Goal: Obtain resource: Obtain resource

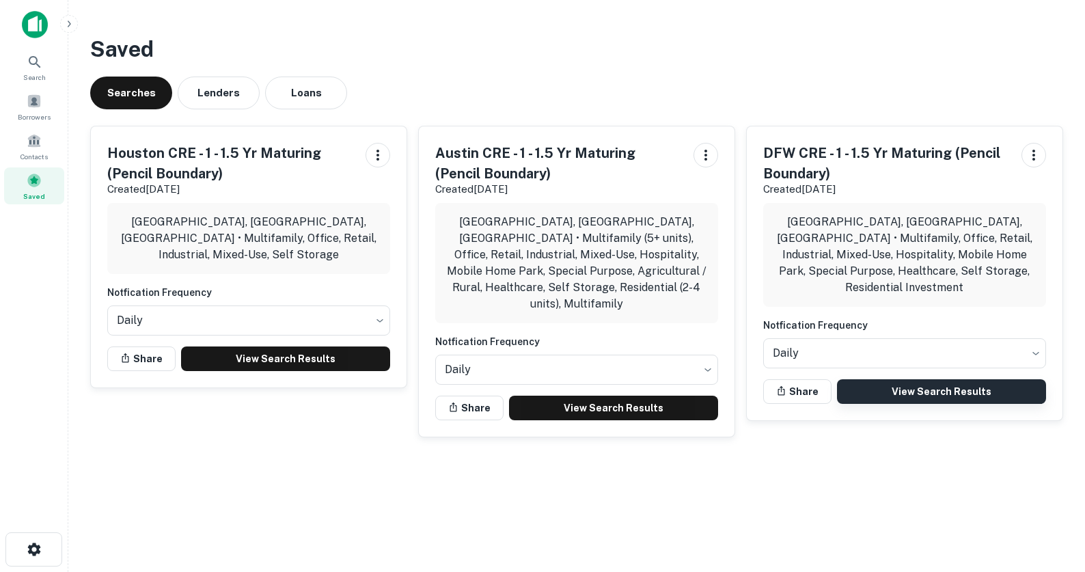
click at [902, 379] on link "View Search Results" at bounding box center [941, 391] width 209 height 25
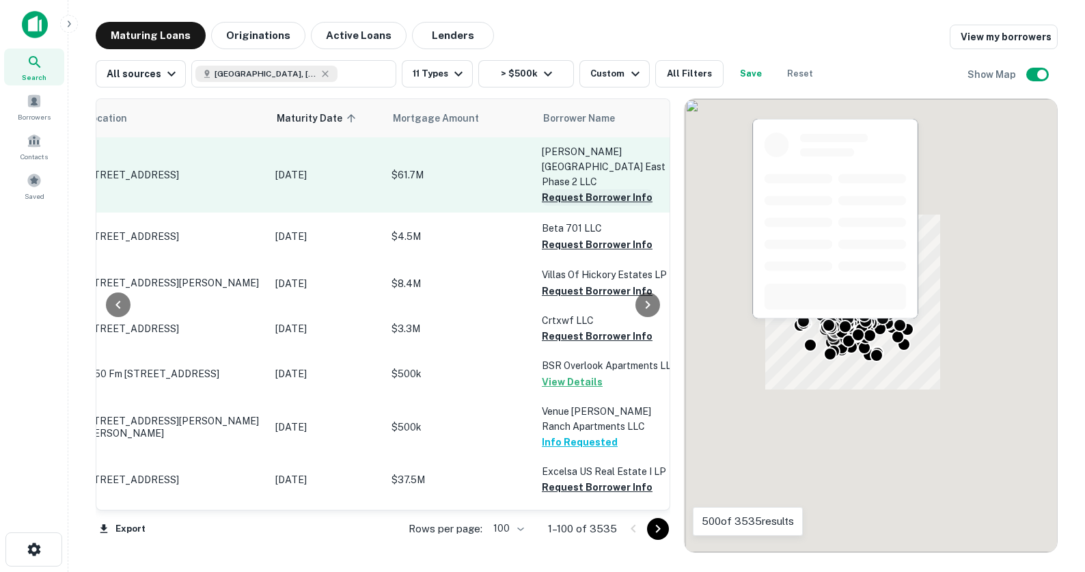
click at [573, 189] on button "Request Borrower Info" at bounding box center [597, 197] width 111 height 16
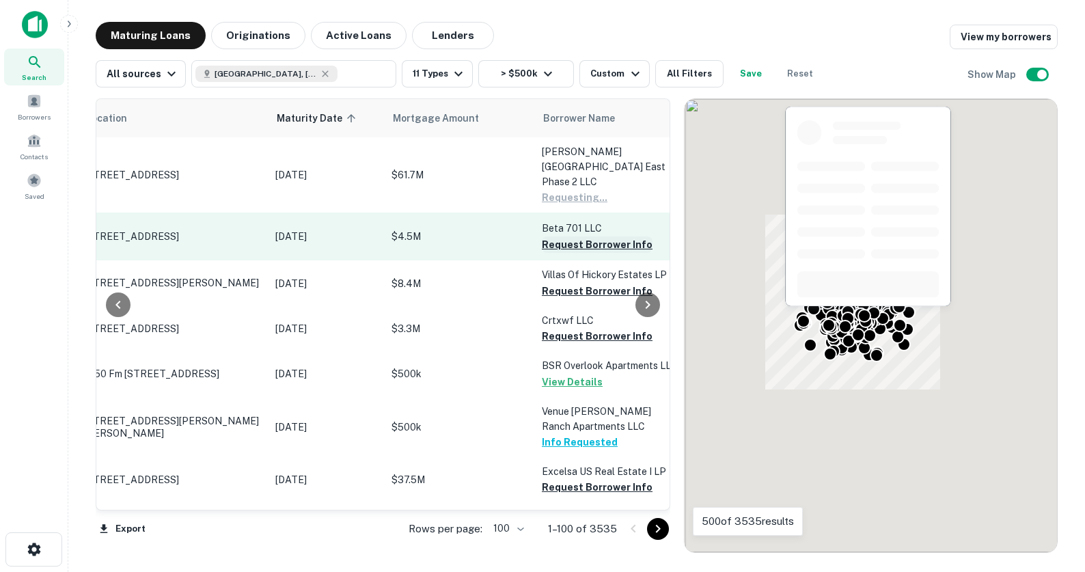
click at [585, 236] on button "Request Borrower Info" at bounding box center [597, 244] width 111 height 16
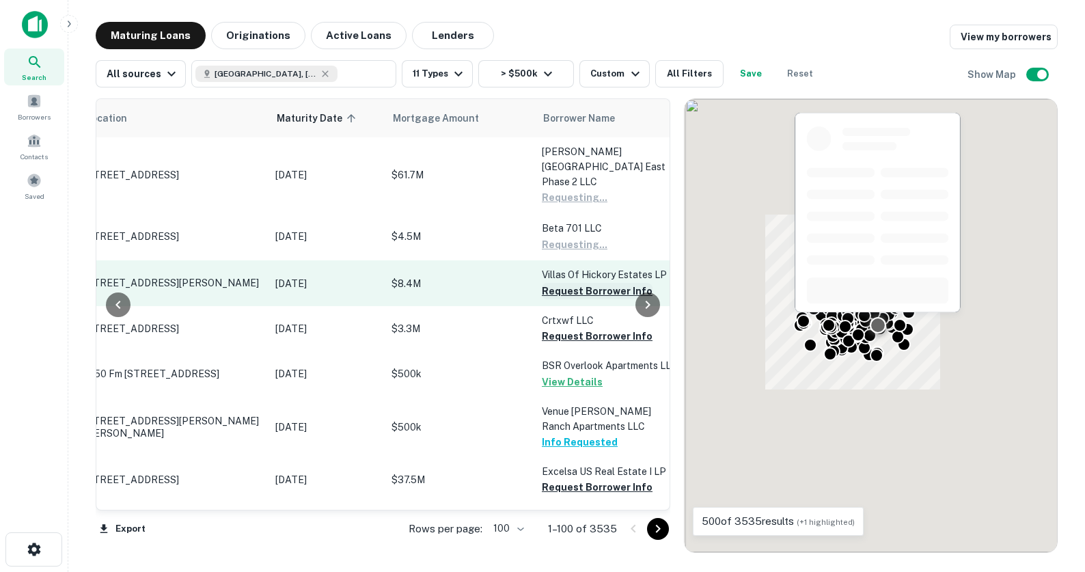
click at [588, 283] on button "Request Borrower Info" at bounding box center [597, 291] width 111 height 16
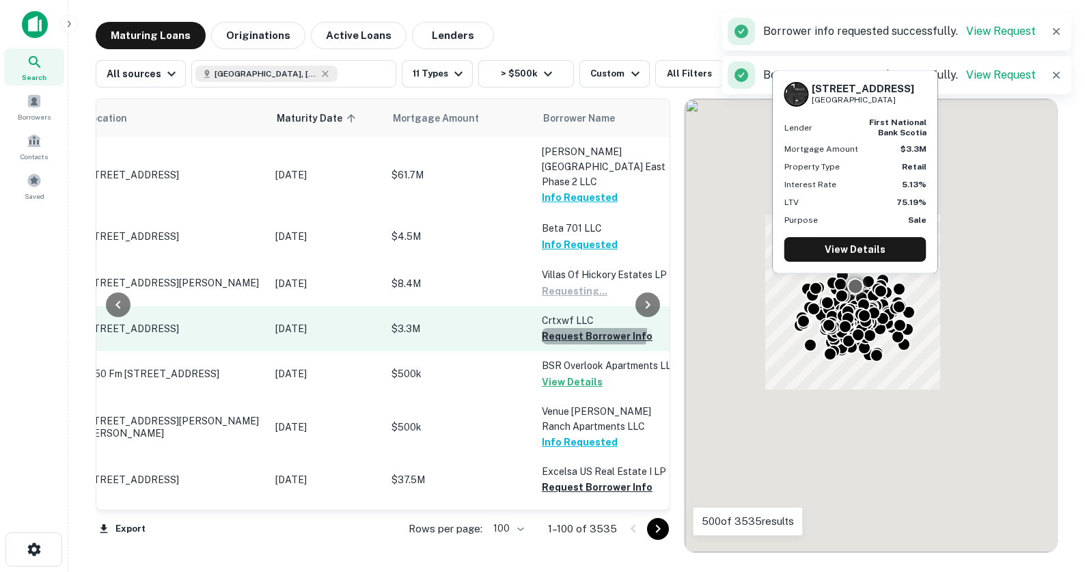
click at [587, 328] on button "Request Borrower Info" at bounding box center [597, 336] width 111 height 16
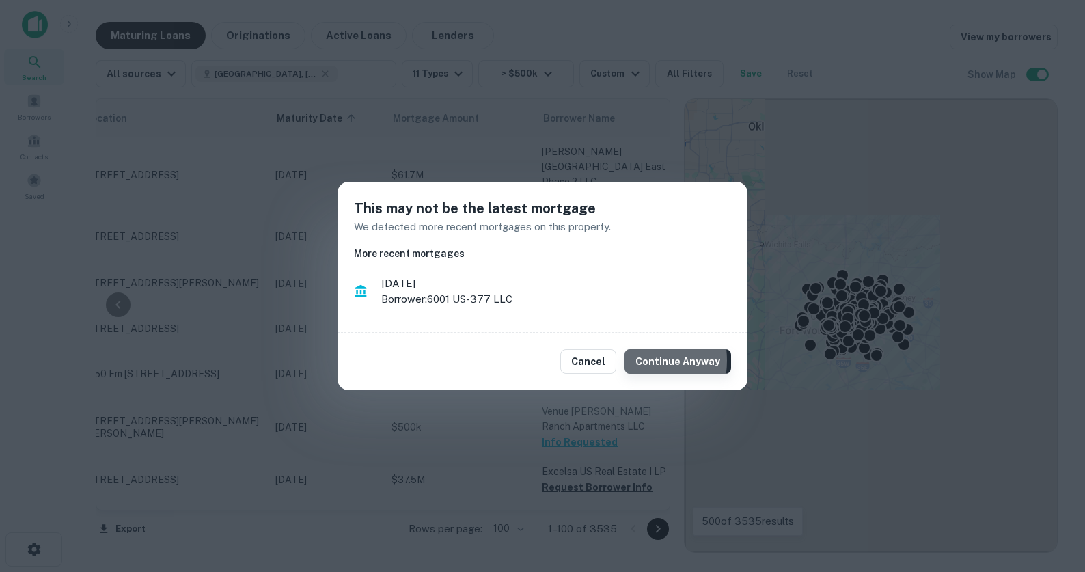
click at [635, 361] on button "Continue Anyway" at bounding box center [677, 361] width 107 height 25
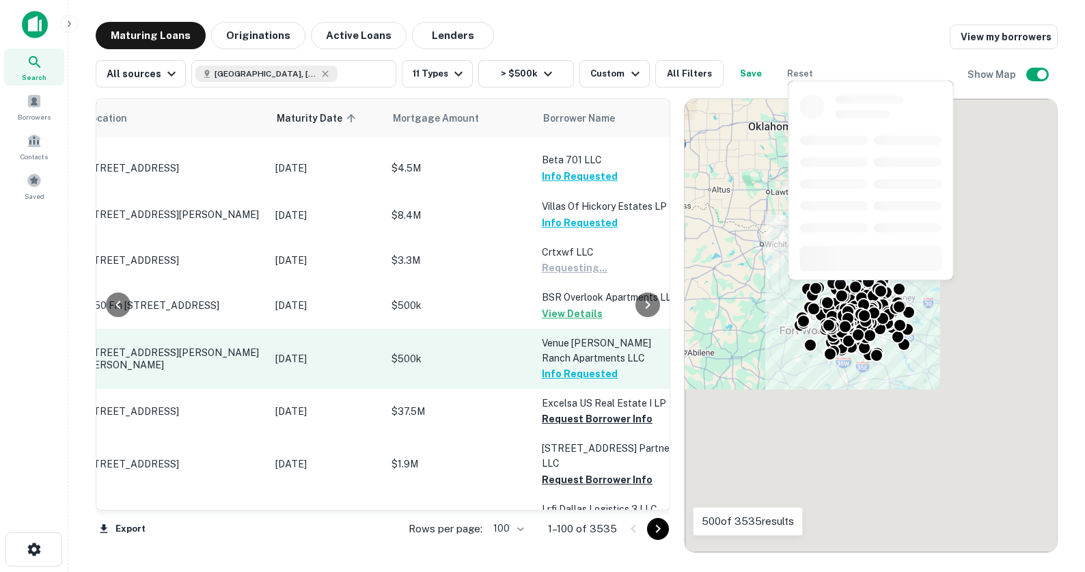
scroll to position [84, 59]
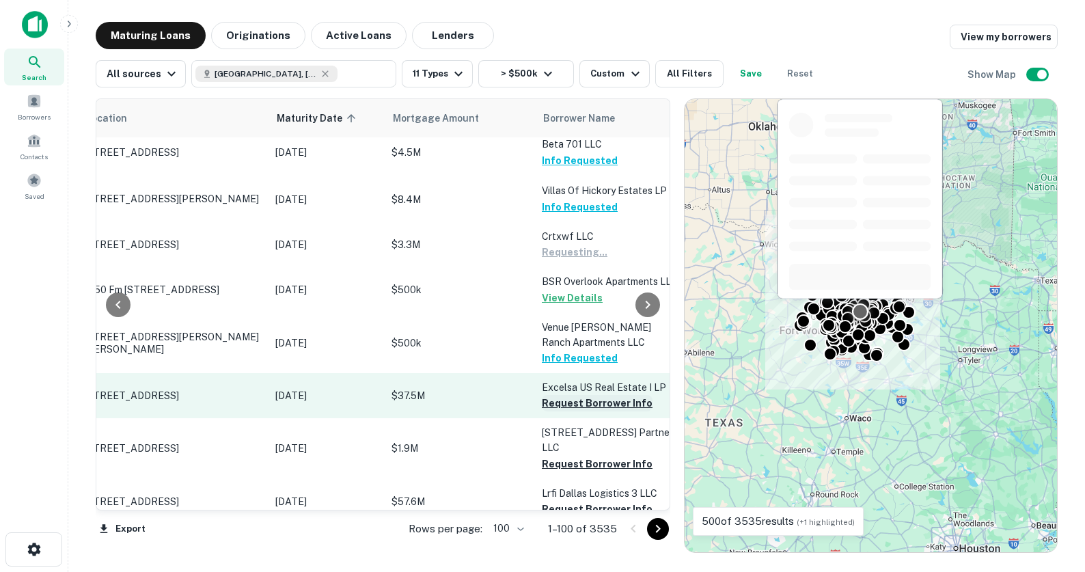
click at [586, 395] on button "Request Borrower Info" at bounding box center [597, 403] width 111 height 16
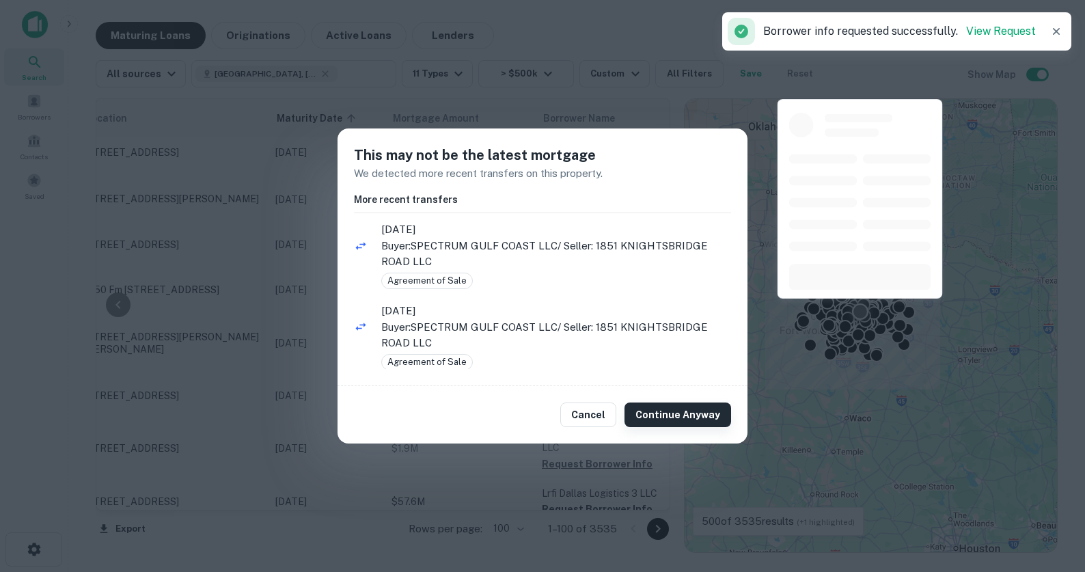
click at [667, 414] on button "Continue Anyway" at bounding box center [677, 414] width 107 height 25
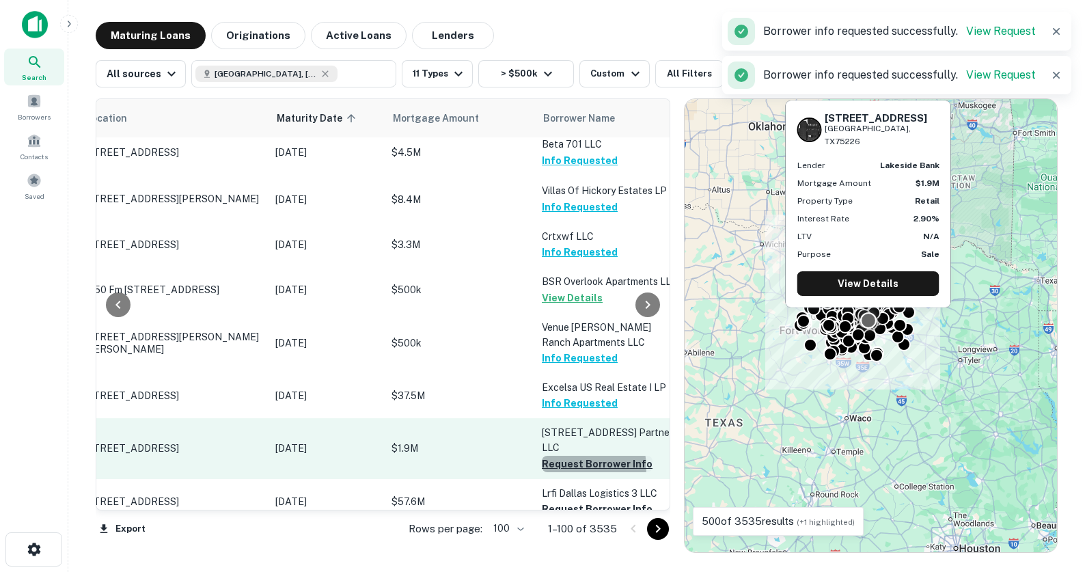
click at [577, 456] on button "Request Borrower Info" at bounding box center [597, 464] width 111 height 16
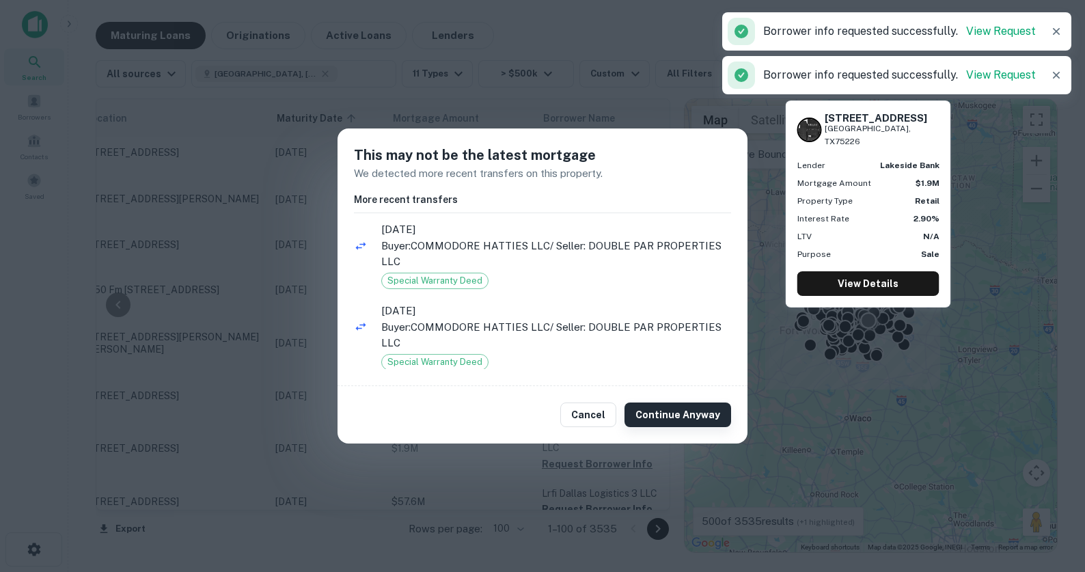
click at [667, 421] on button "Continue Anyway" at bounding box center [677, 414] width 107 height 25
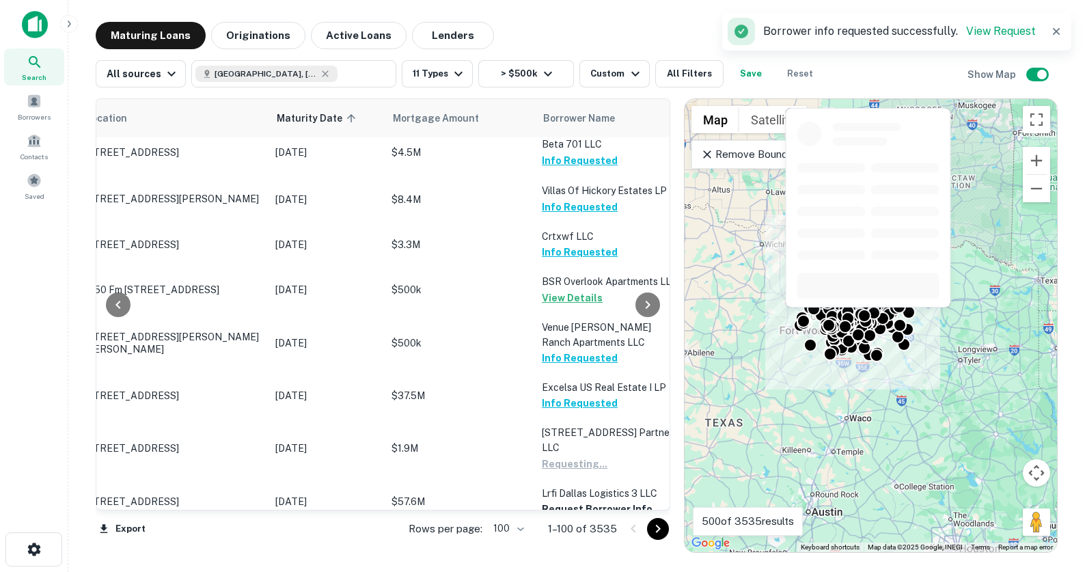
scroll to position [273, 59]
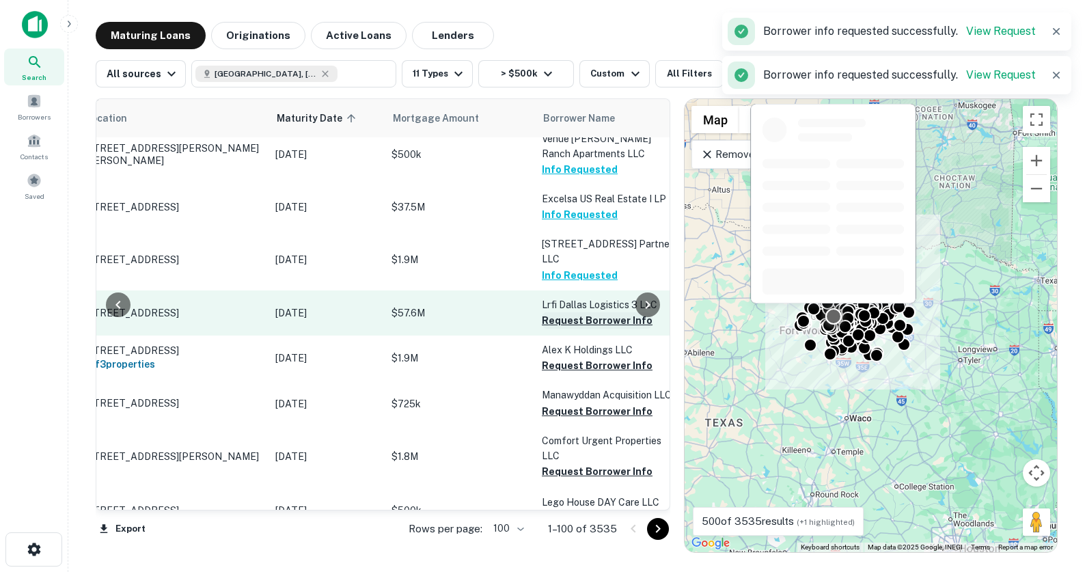
click at [564, 312] on button "Request Borrower Info" at bounding box center [597, 320] width 111 height 16
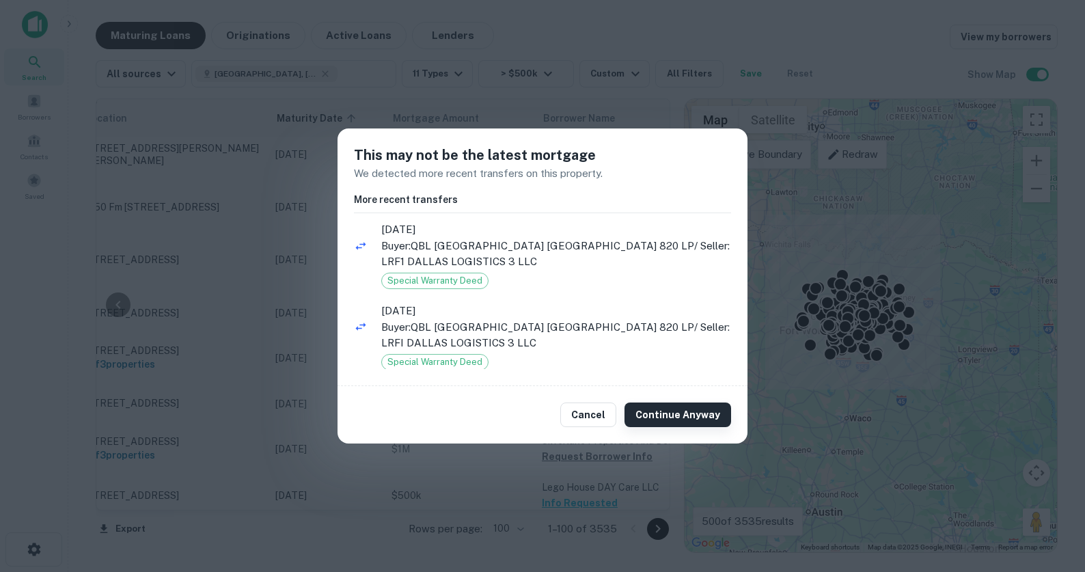
click at [648, 415] on button "Continue Anyway" at bounding box center [677, 414] width 107 height 25
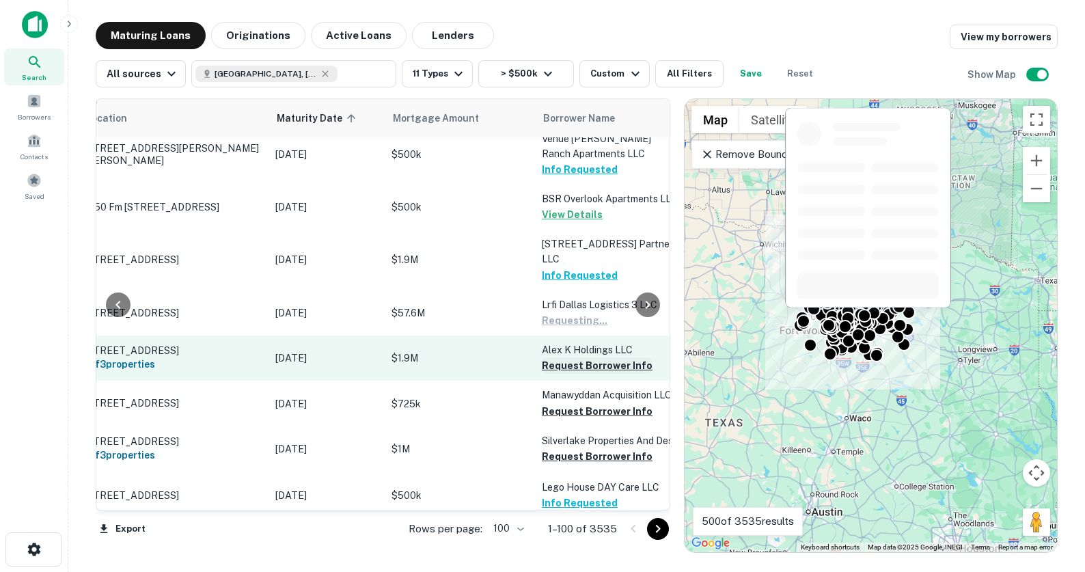
click at [573, 357] on button "Request Borrower Info" at bounding box center [597, 365] width 111 height 16
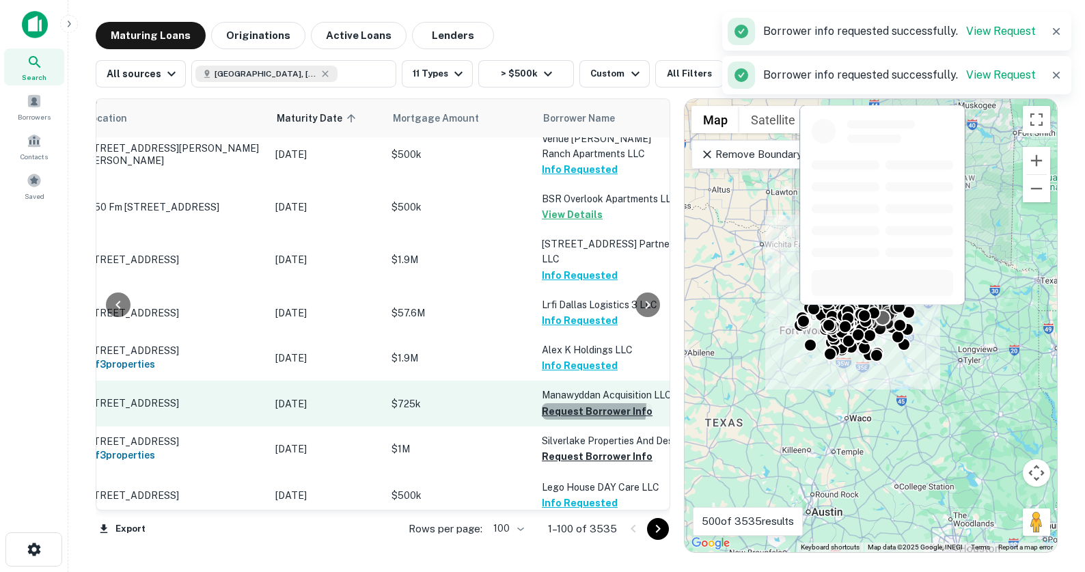
click at [583, 403] on button "Request Borrower Info" at bounding box center [597, 411] width 111 height 16
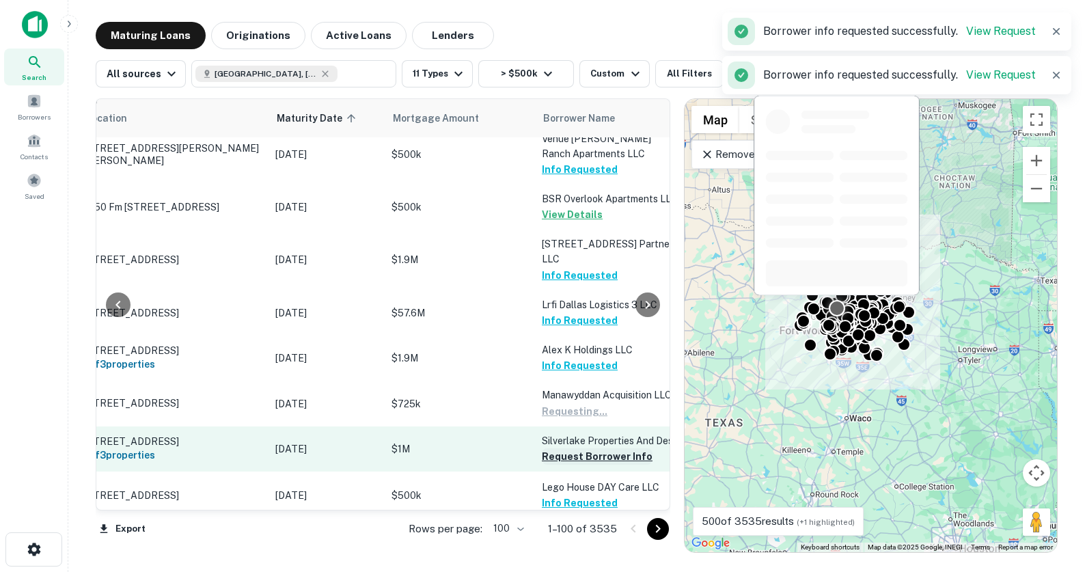
click at [597, 448] on button "Request Borrower Info" at bounding box center [597, 456] width 111 height 16
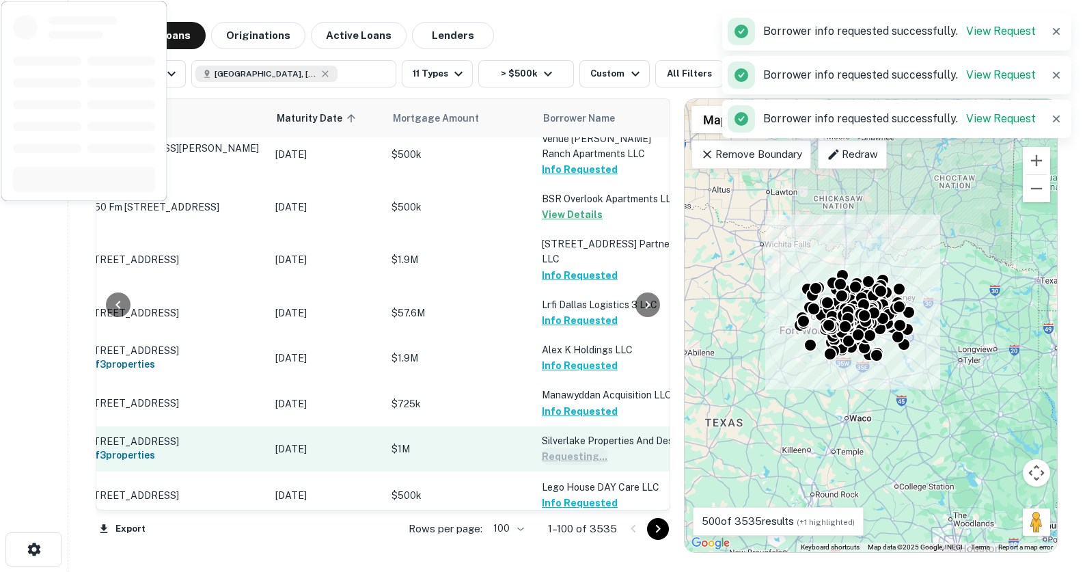
scroll to position [441, 59]
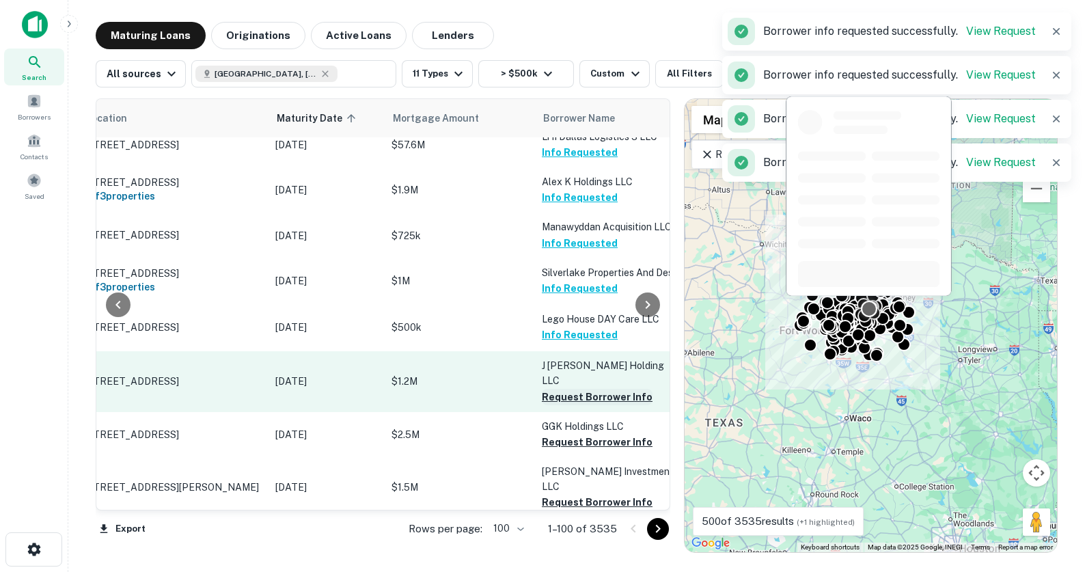
click at [583, 389] on button "Request Borrower Info" at bounding box center [597, 397] width 111 height 16
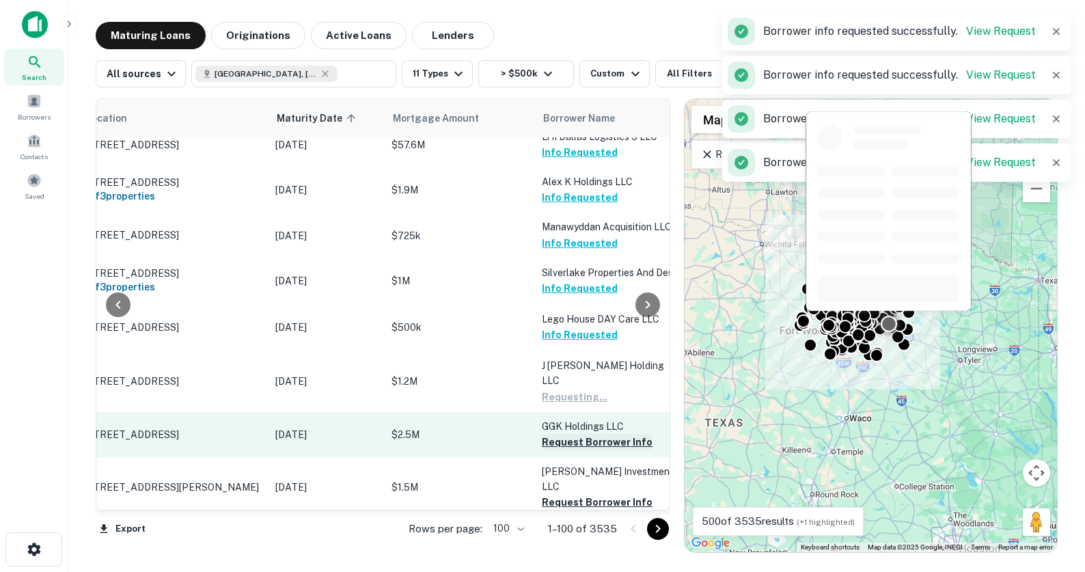
click at [592, 434] on button "Request Borrower Info" at bounding box center [597, 442] width 111 height 16
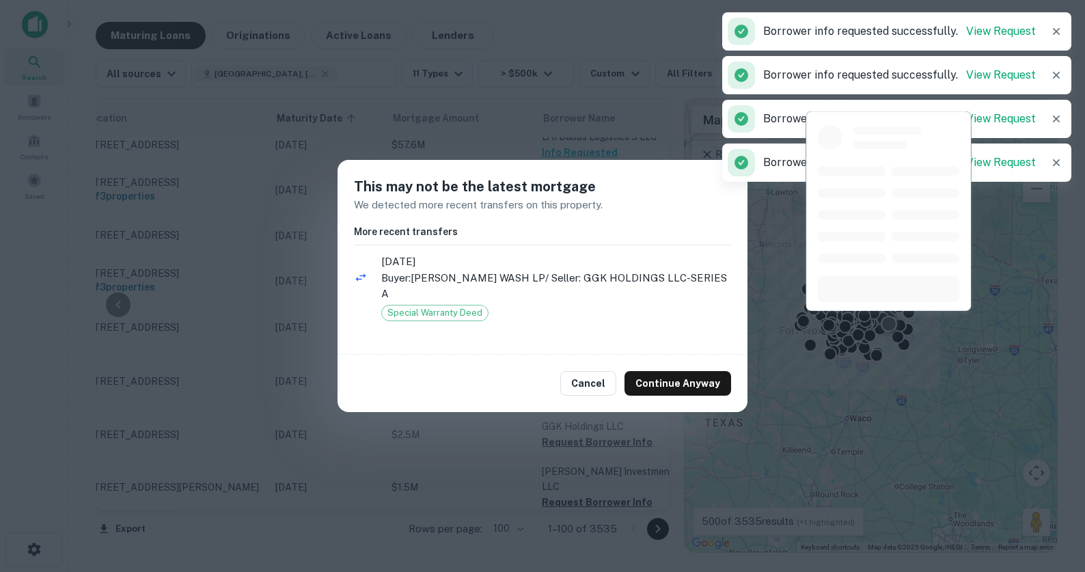
click at [657, 381] on div at bounding box center [647, 304] width 27 height 411
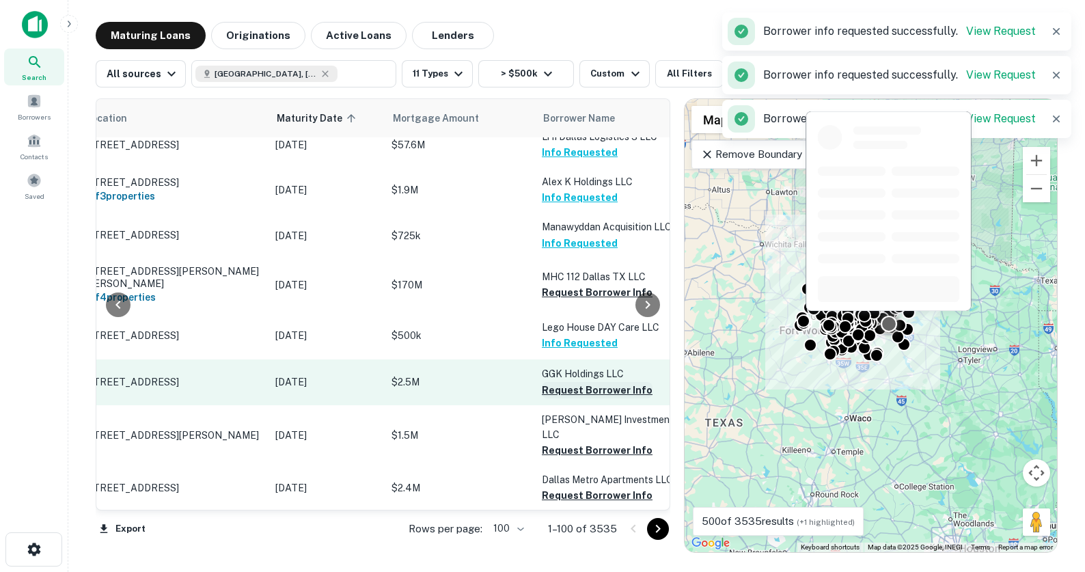
click at [603, 382] on button "Request Borrower Info" at bounding box center [597, 390] width 111 height 16
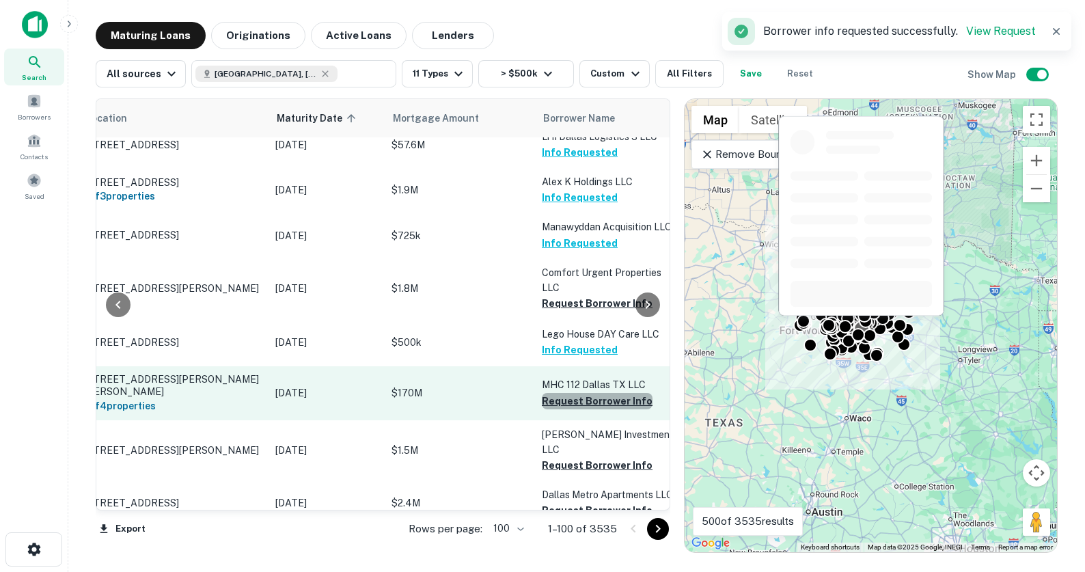
click at [599, 393] on button "Request Borrower Info" at bounding box center [597, 401] width 111 height 16
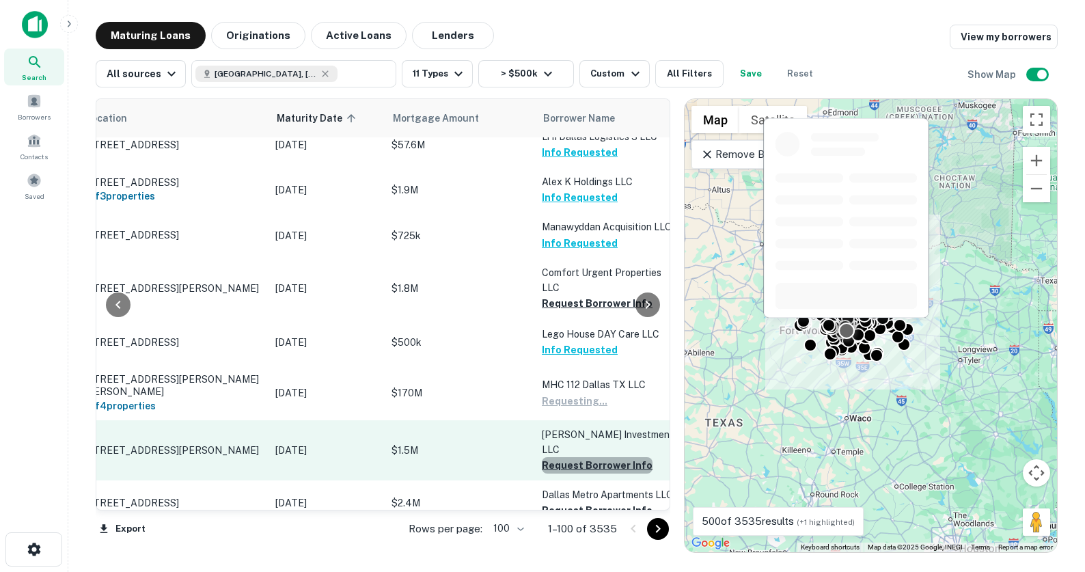
click at [609, 457] on button "Request Borrower Info" at bounding box center [597, 465] width 111 height 16
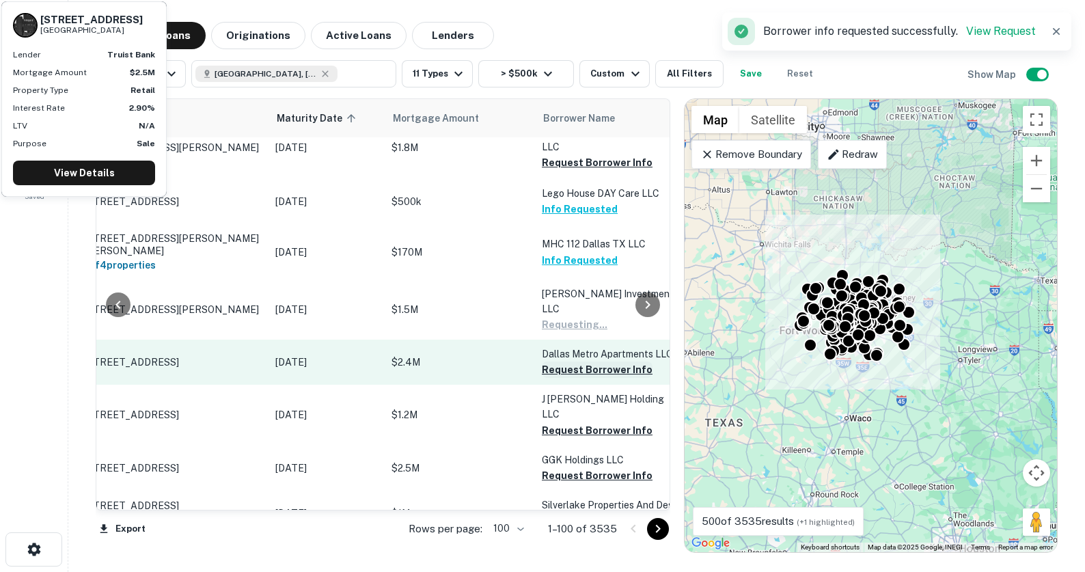
scroll to position [583, 59]
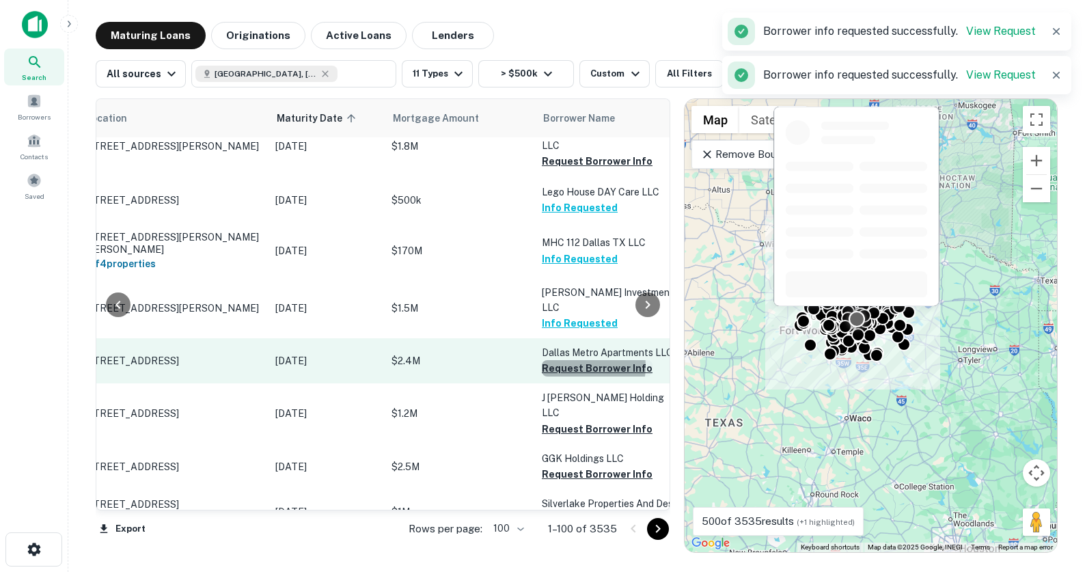
click at [583, 360] on button "Request Borrower Info" at bounding box center [597, 368] width 111 height 16
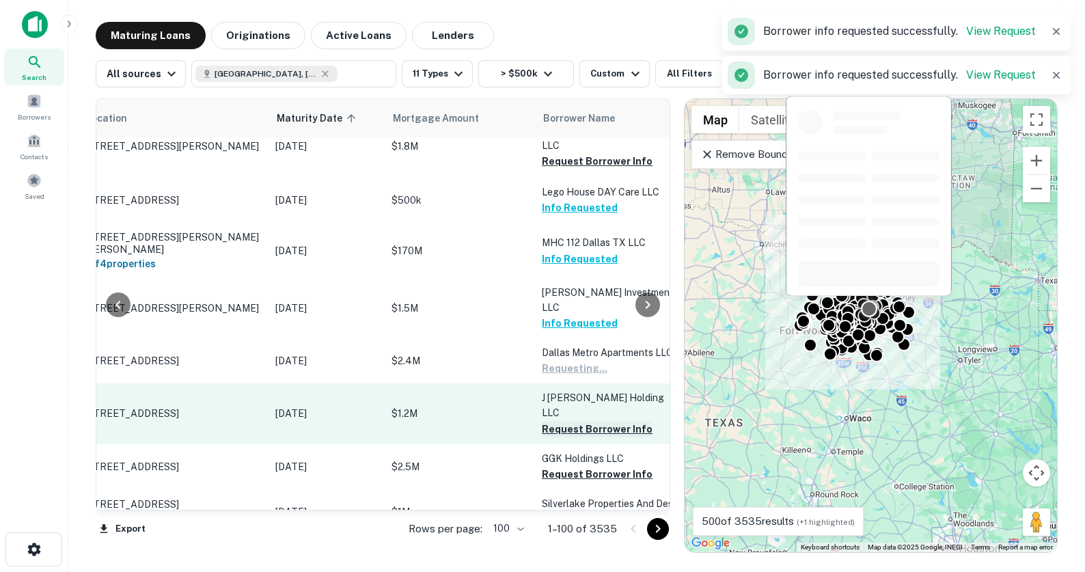
click at [584, 421] on button "Request Borrower Info" at bounding box center [597, 429] width 111 height 16
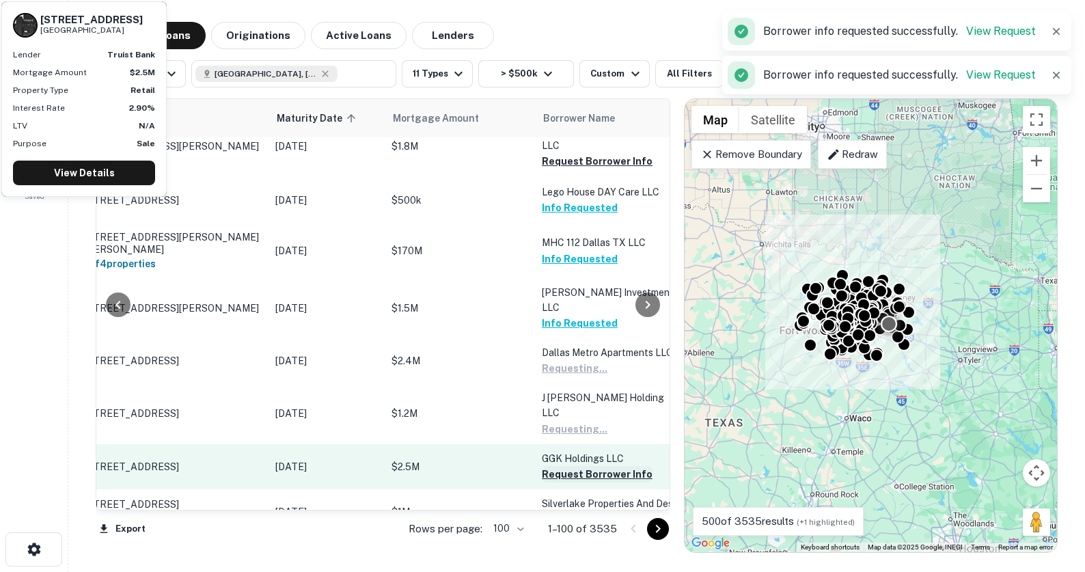
click at [586, 466] on button "Request Borrower Info" at bounding box center [597, 474] width 111 height 16
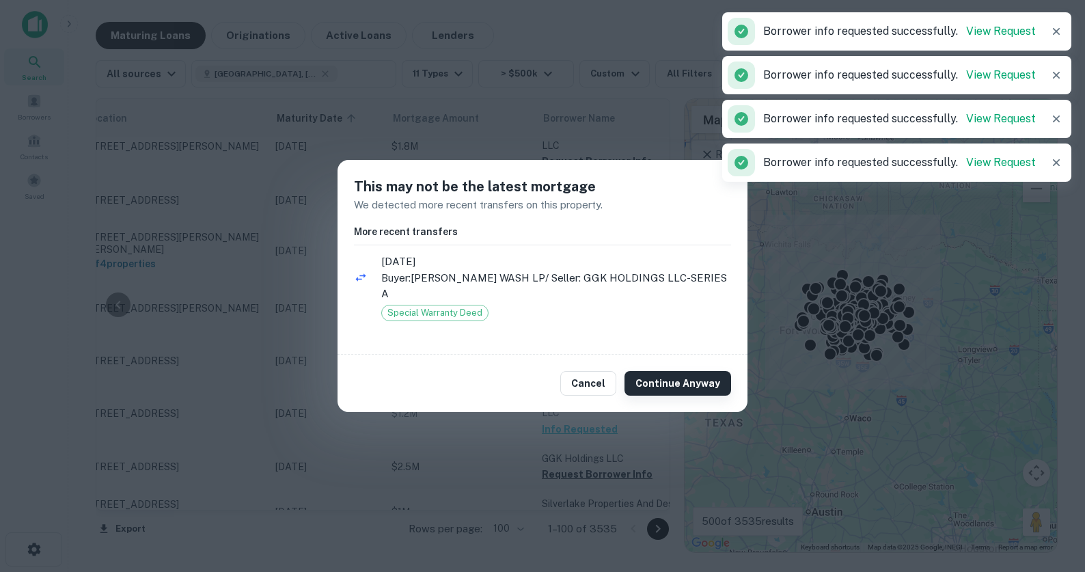
click at [651, 376] on button "Continue Anyway" at bounding box center [677, 383] width 107 height 25
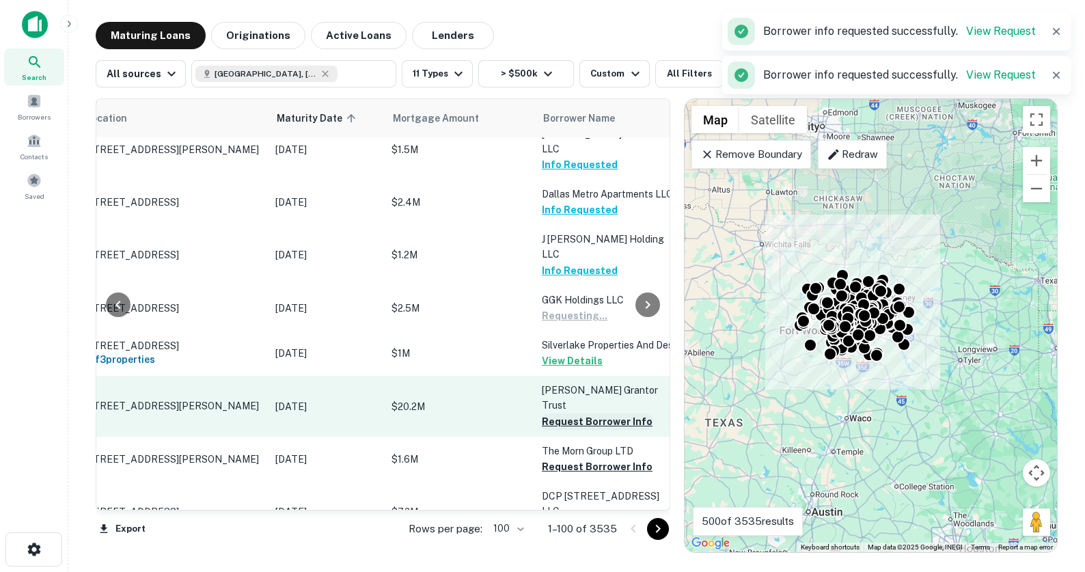
scroll to position [784, 59]
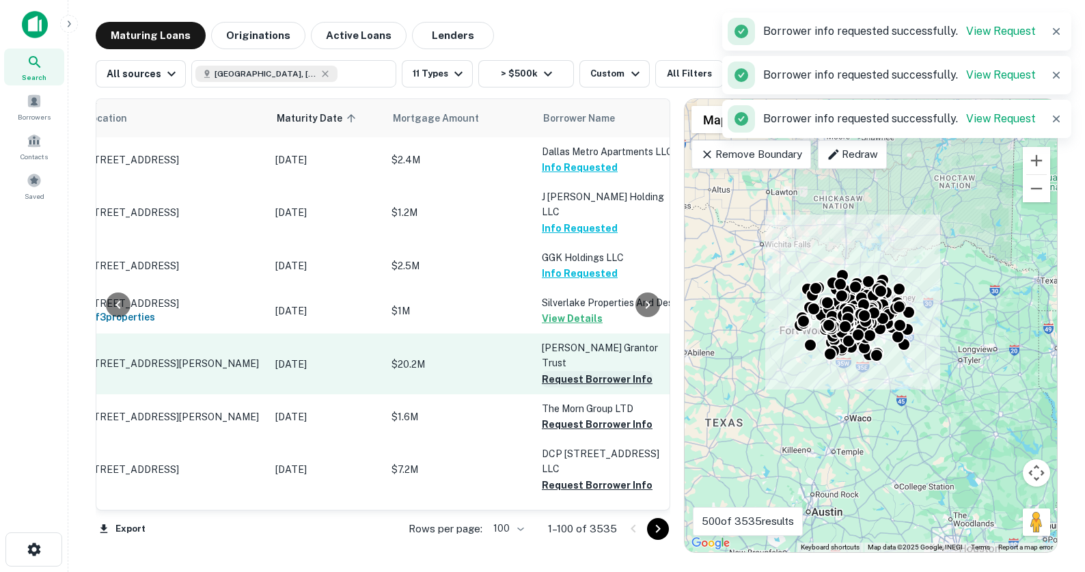
click at [569, 371] on button "Request Borrower Info" at bounding box center [597, 379] width 111 height 16
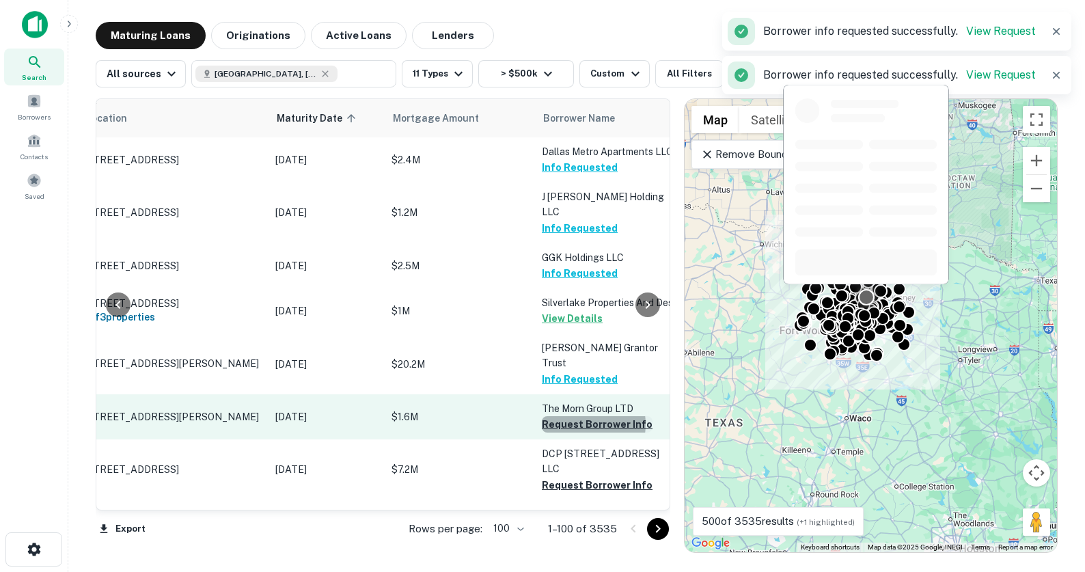
click at [581, 416] on button "Request Borrower Info" at bounding box center [597, 424] width 111 height 16
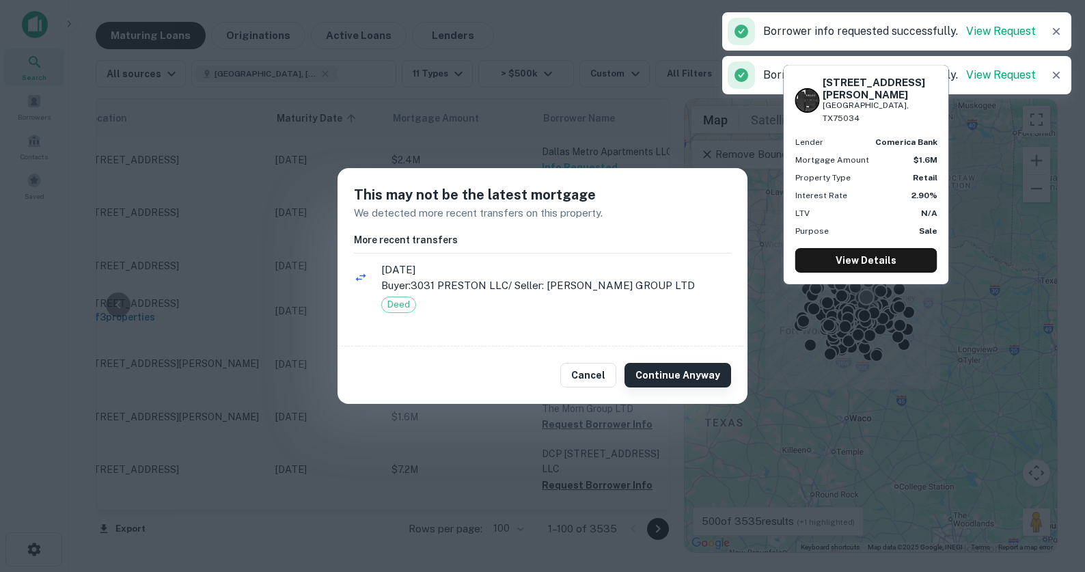
click at [667, 373] on button "Continue Anyway" at bounding box center [677, 375] width 107 height 25
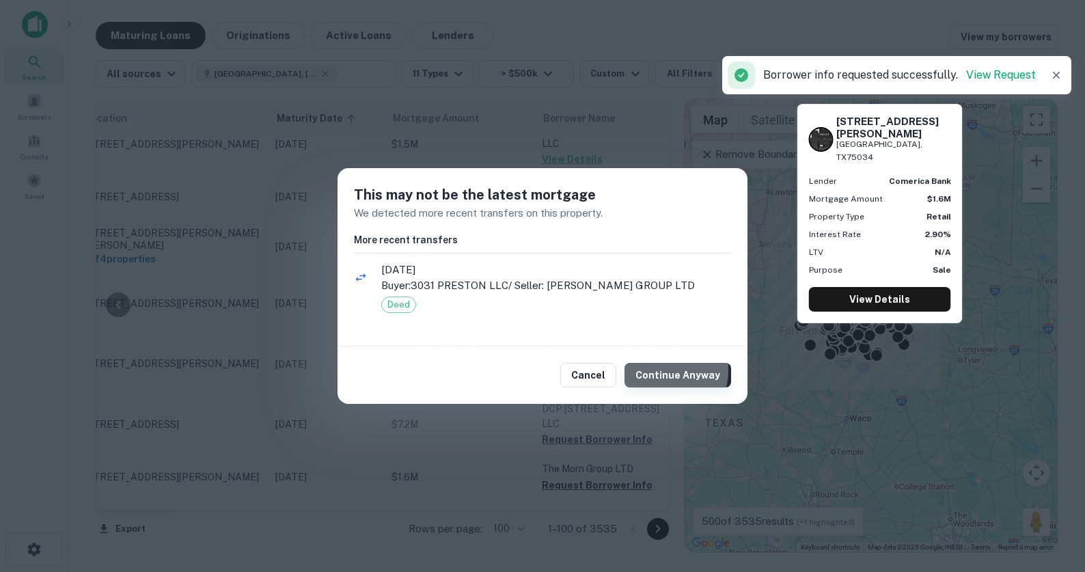
click at [665, 370] on button "Continue Anyway" at bounding box center [677, 375] width 107 height 25
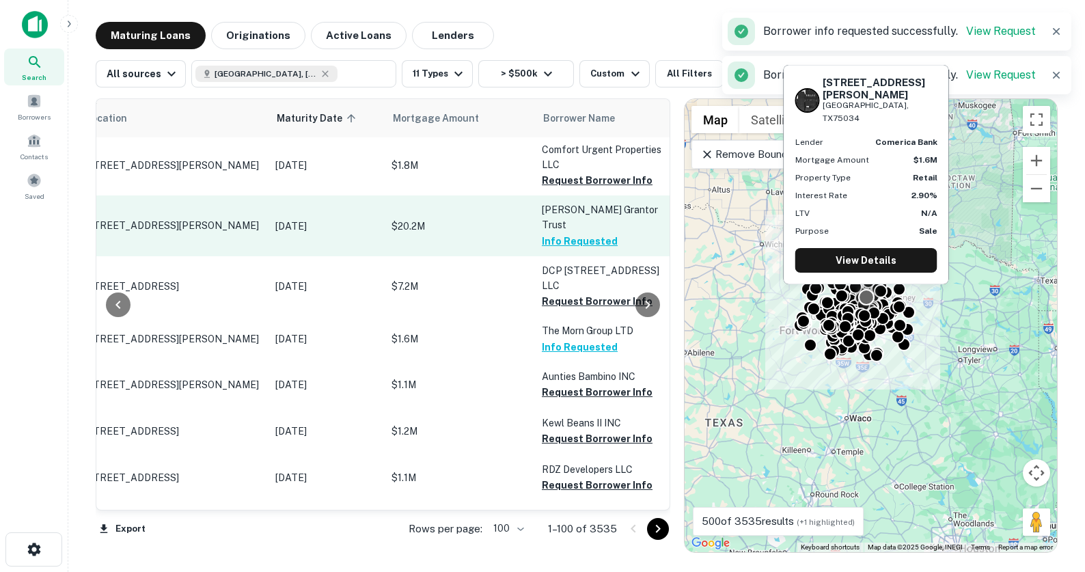
scroll to position [928, 59]
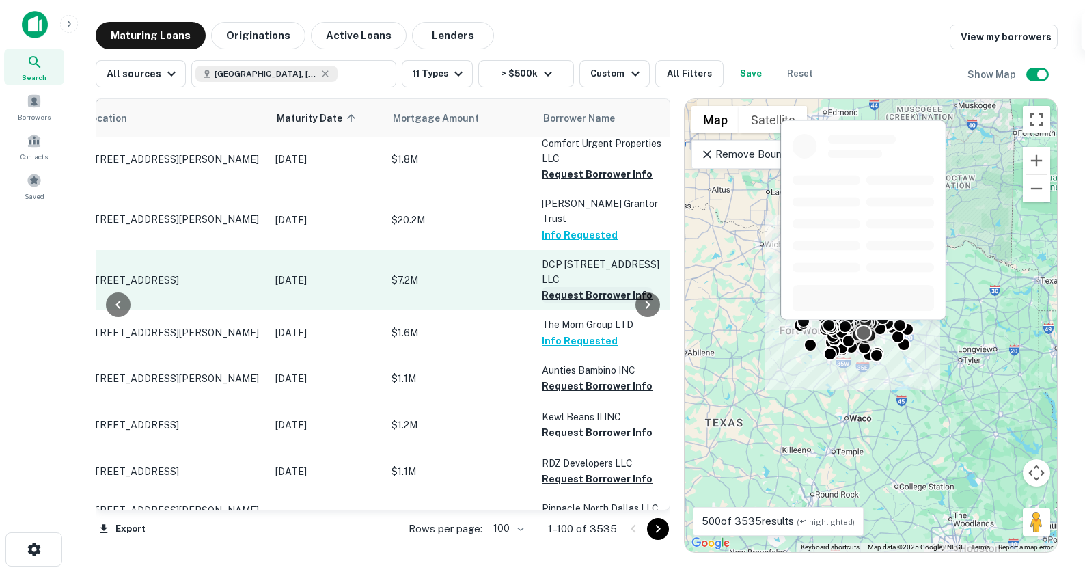
click at [570, 287] on button "Request Borrower Info" at bounding box center [597, 295] width 111 height 16
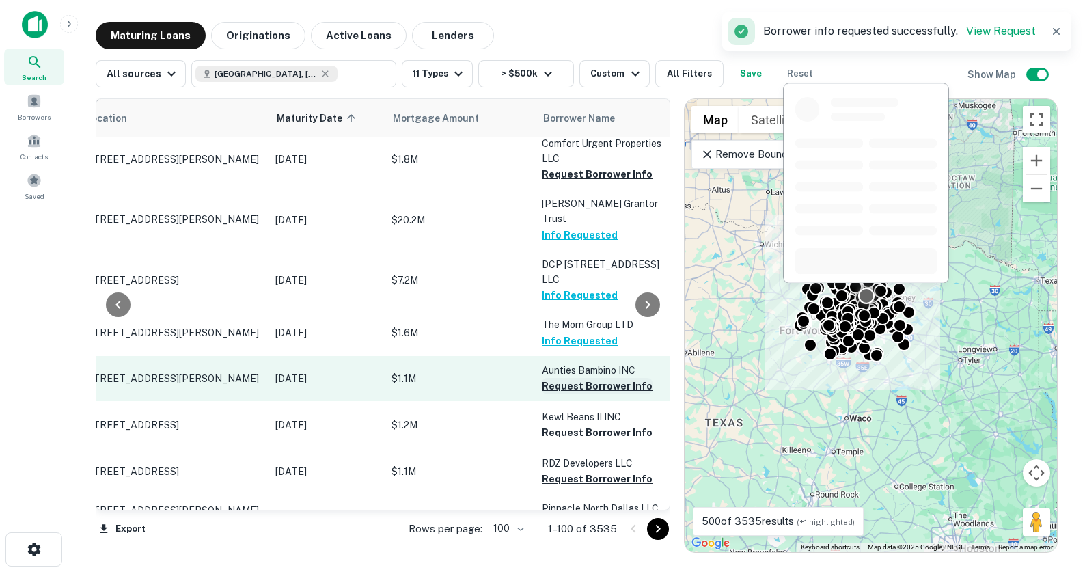
click at [591, 378] on button "Request Borrower Info" at bounding box center [597, 386] width 111 height 16
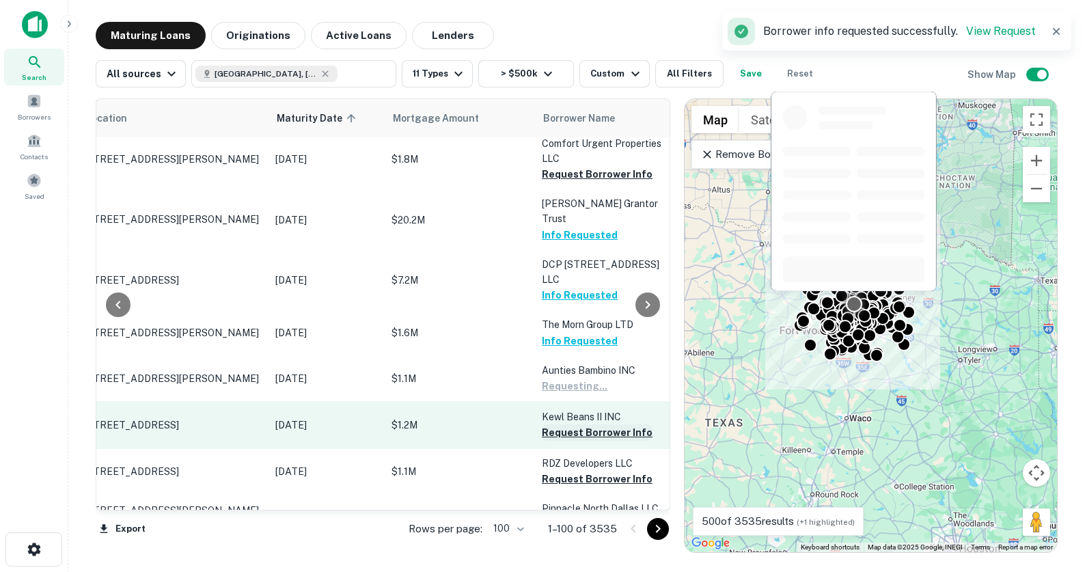
click at [589, 424] on button "Request Borrower Info" at bounding box center [597, 432] width 111 height 16
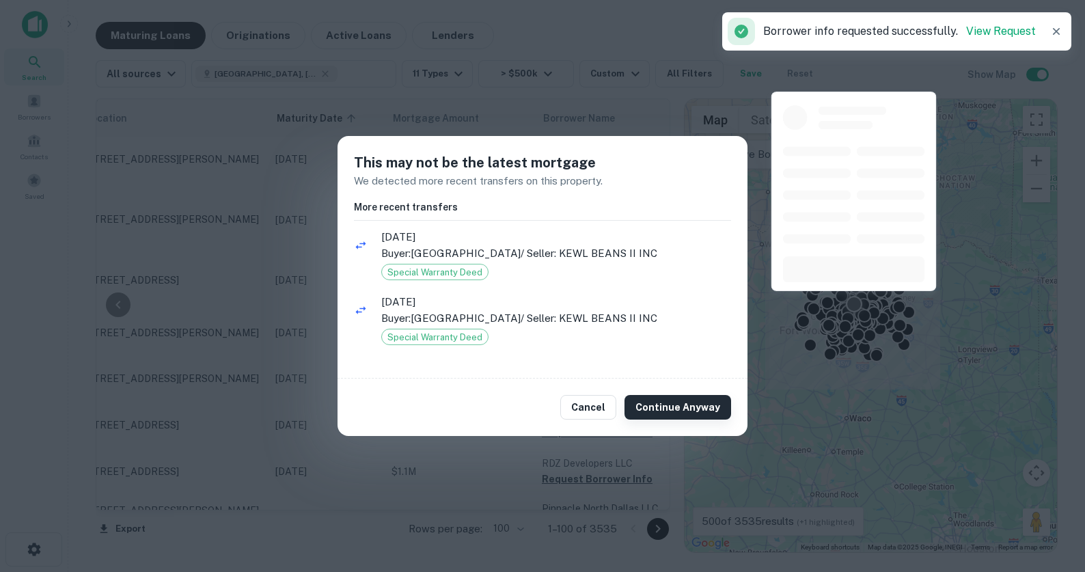
click at [683, 411] on button "Continue Anyway" at bounding box center [677, 407] width 107 height 25
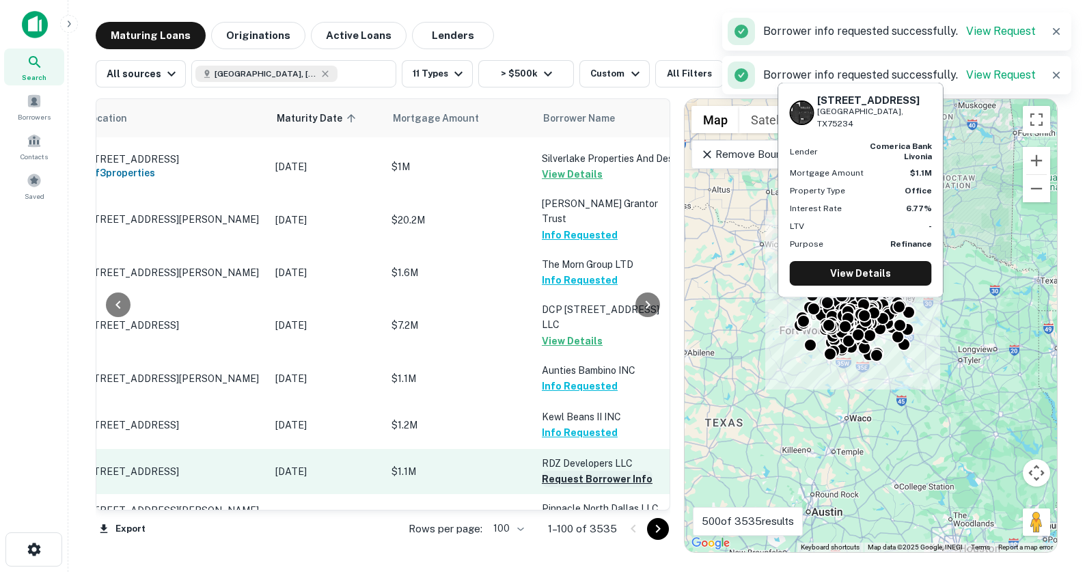
click at [586, 471] on button "Request Borrower Info" at bounding box center [597, 479] width 111 height 16
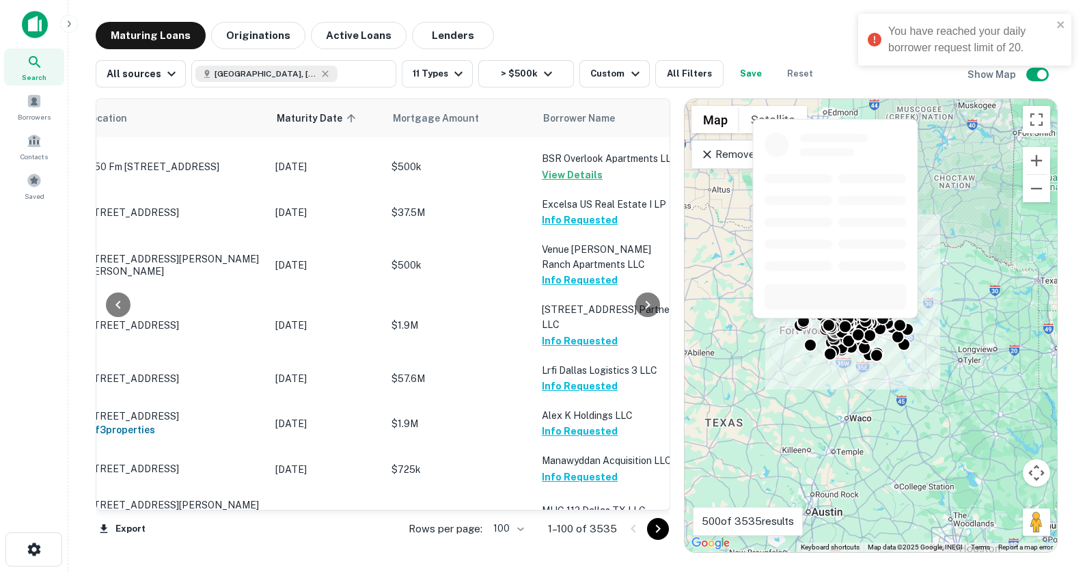
scroll to position [0, 59]
